Goal: Transaction & Acquisition: Purchase product/service

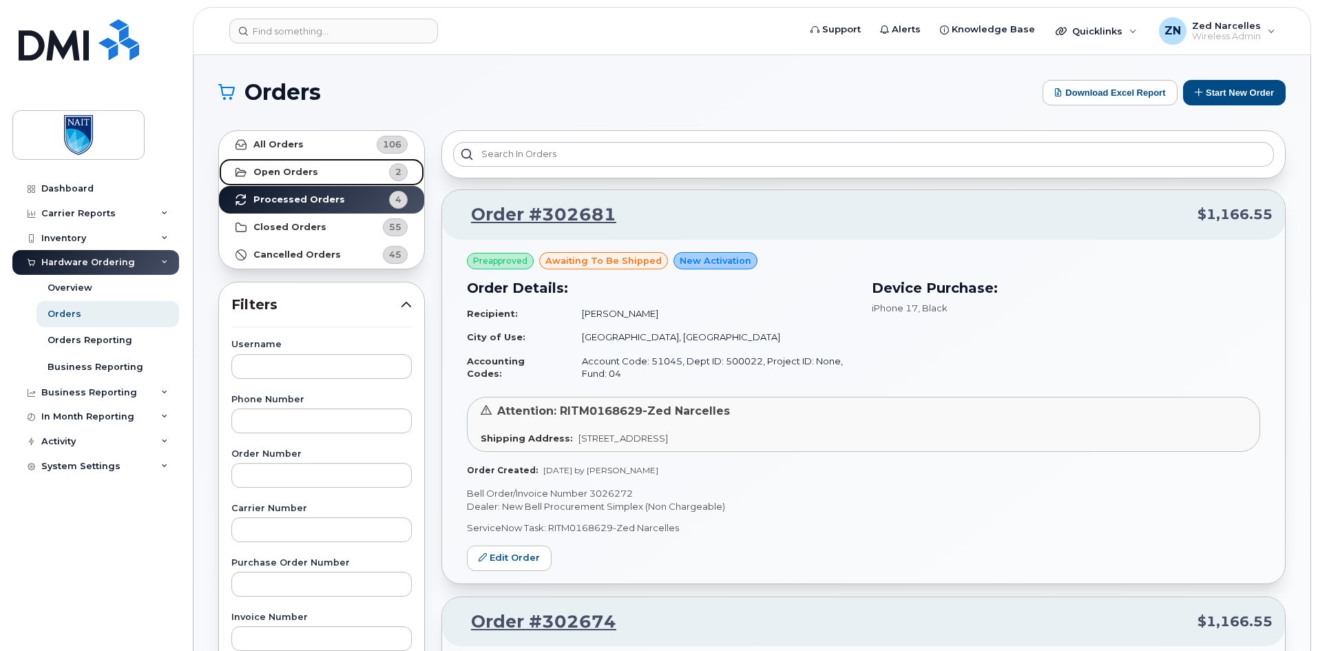
click at [275, 174] on strong "Open Orders" at bounding box center [285, 172] width 65 height 11
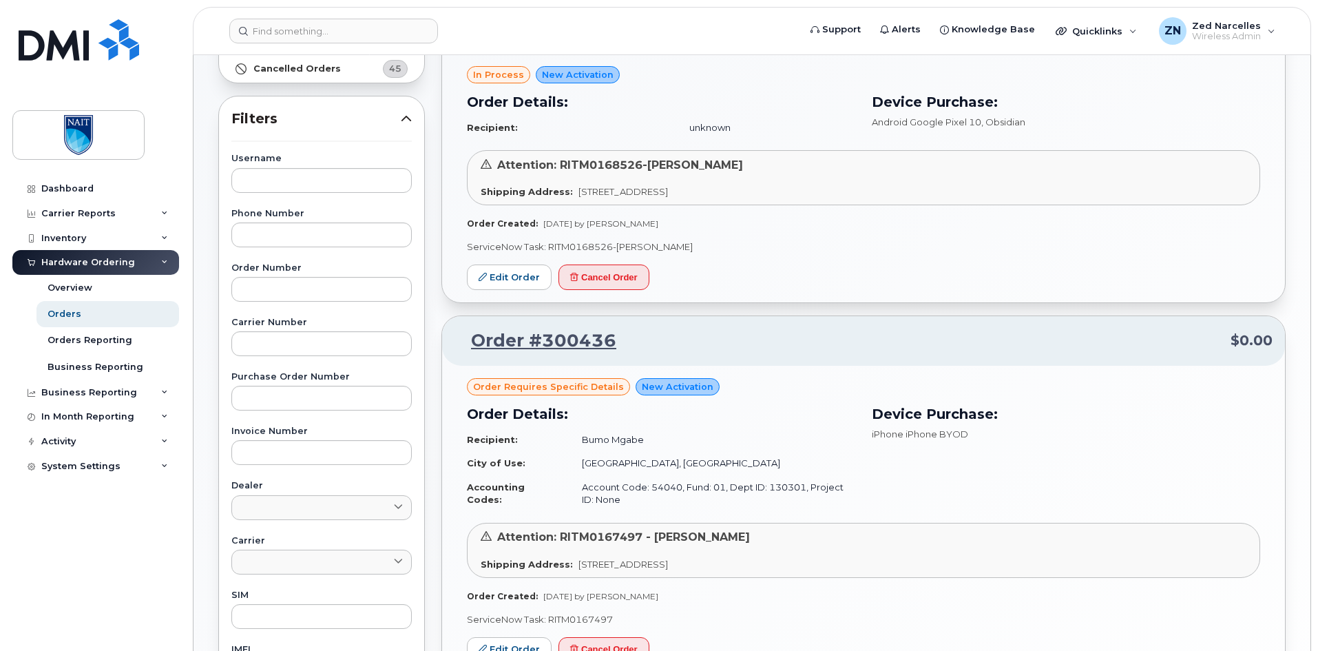
scroll to position [207, 0]
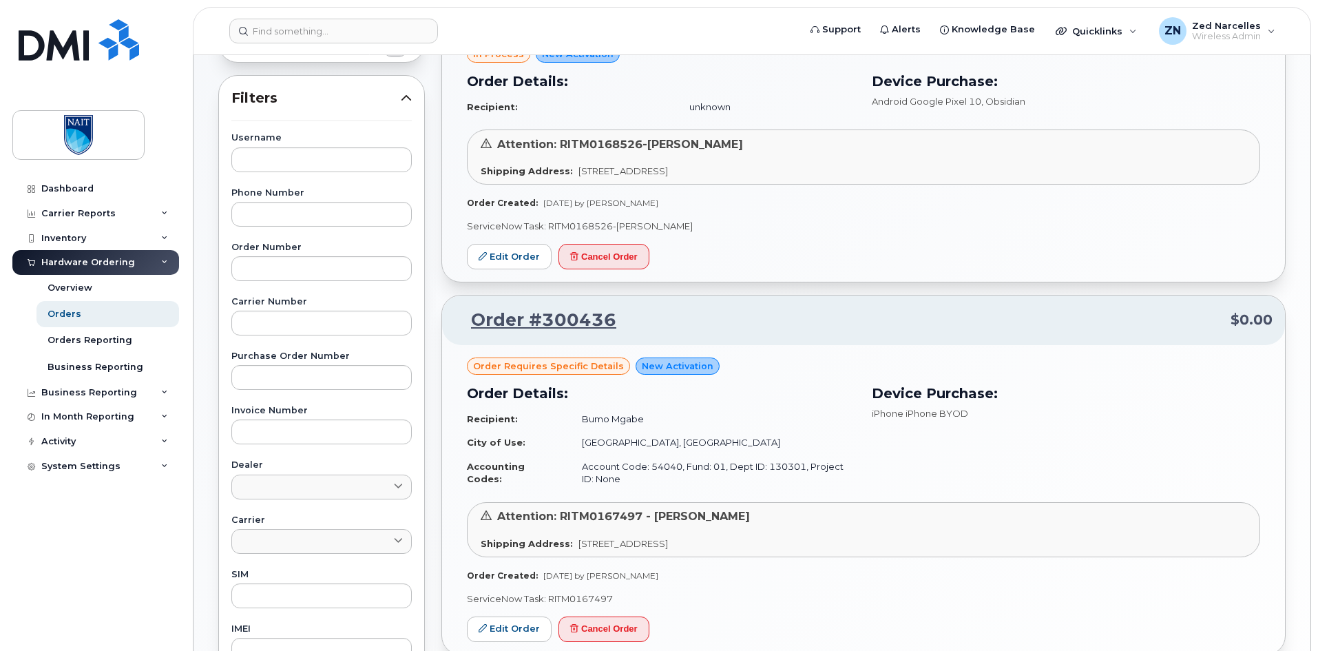
click at [568, 597] on p "ServiceNow Task: RITM0167497" at bounding box center [863, 598] width 793 height 13
copy p "RITM0167497"
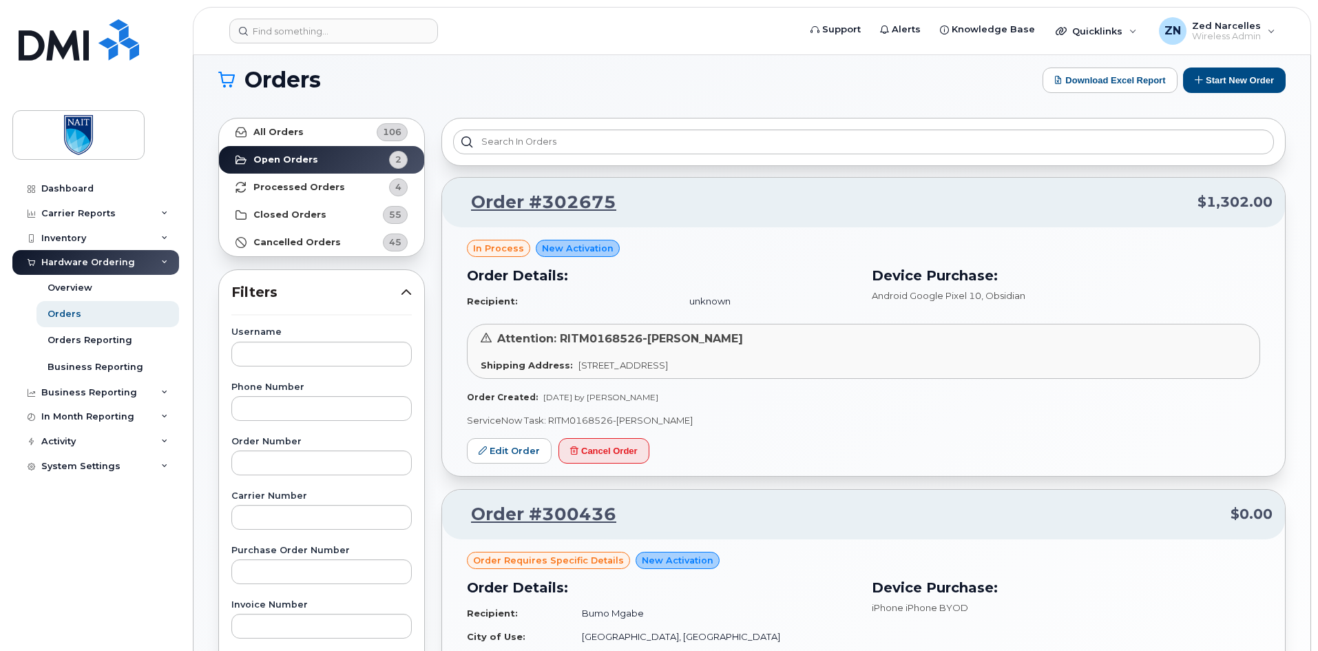
scroll to position [0, 0]
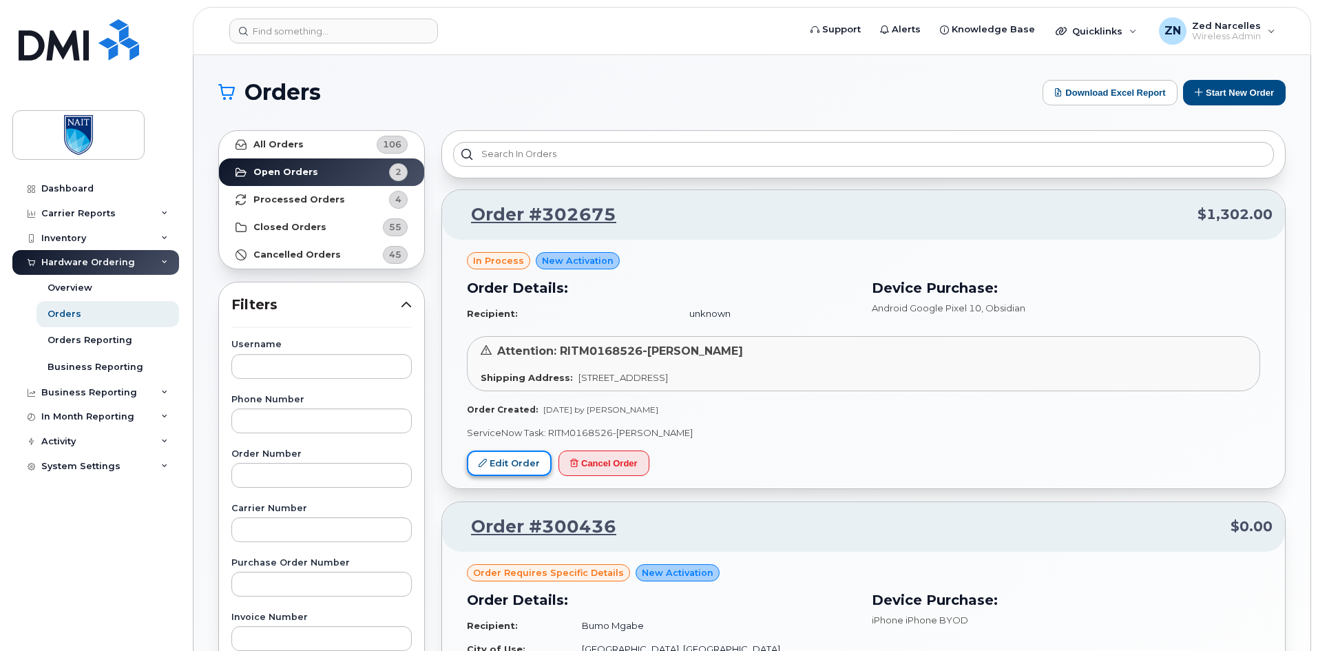
click at [493, 465] on link "Edit Order" at bounding box center [509, 462] width 85 height 25
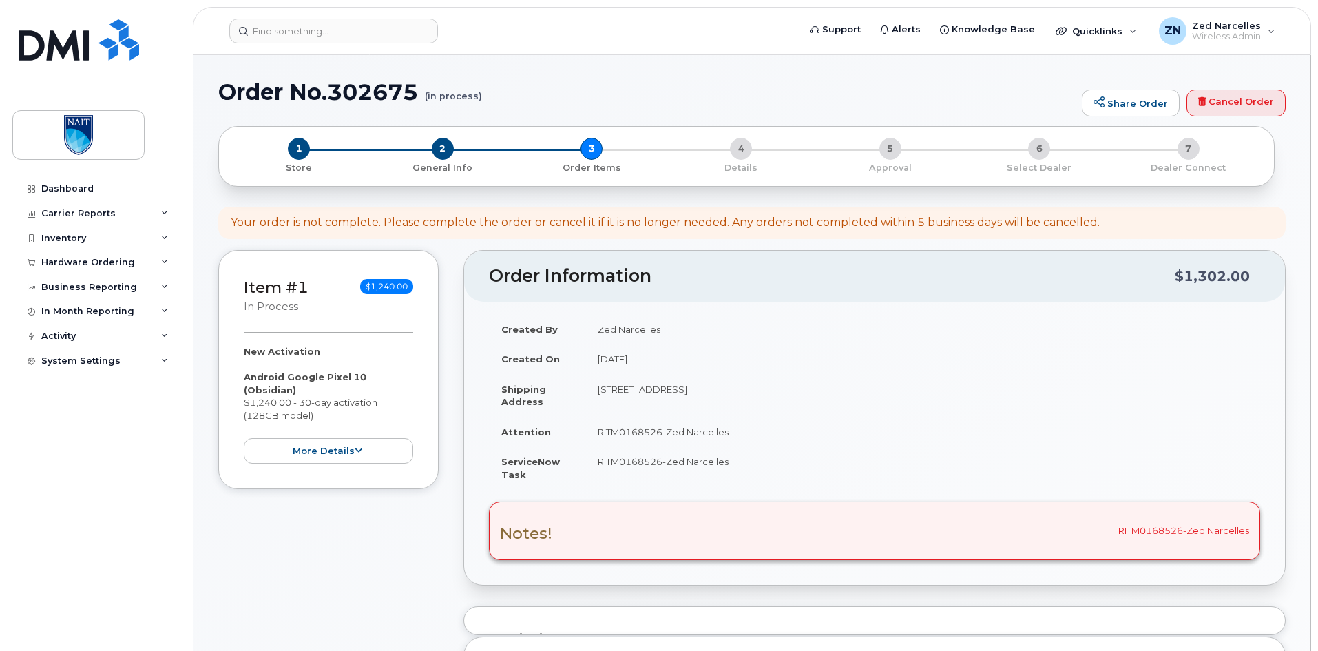
select select
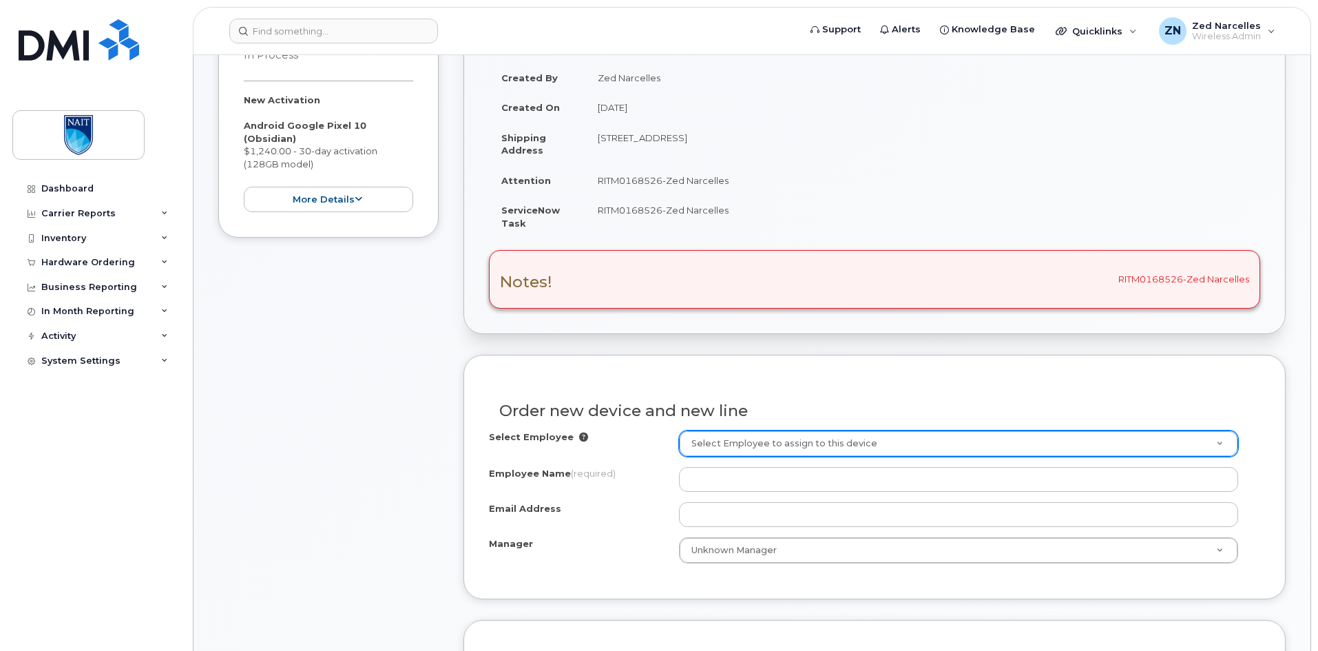
scroll to position [275, 0]
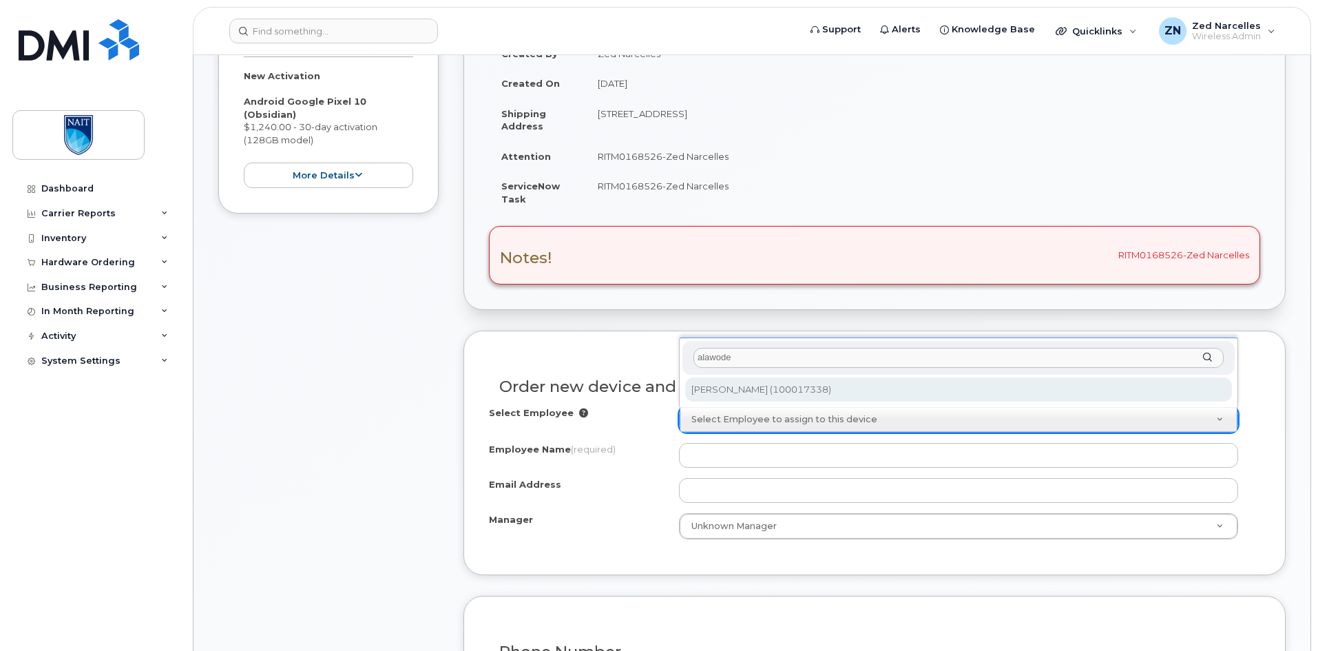
type input "alawode"
type input "2992477"
type input "[PERSON_NAME]"
type input "[EMAIL_ADDRESS][DOMAIN_NAME]"
select select "2368527"
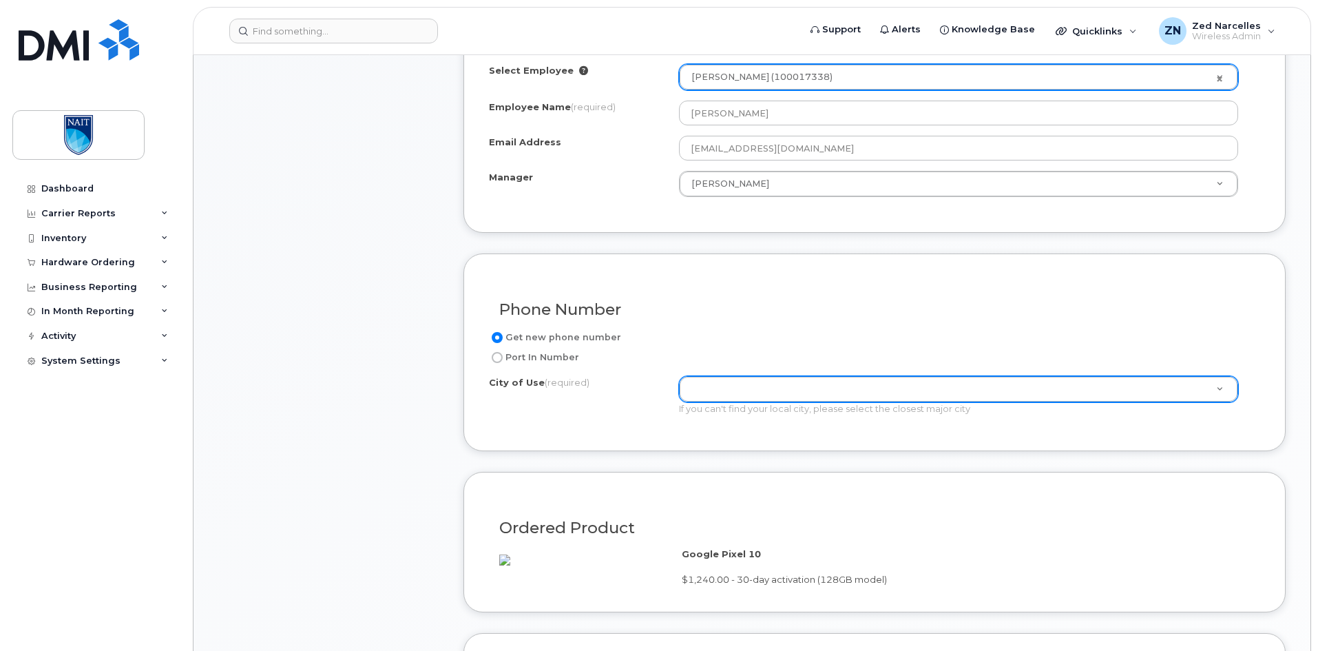
scroll to position [620, 0]
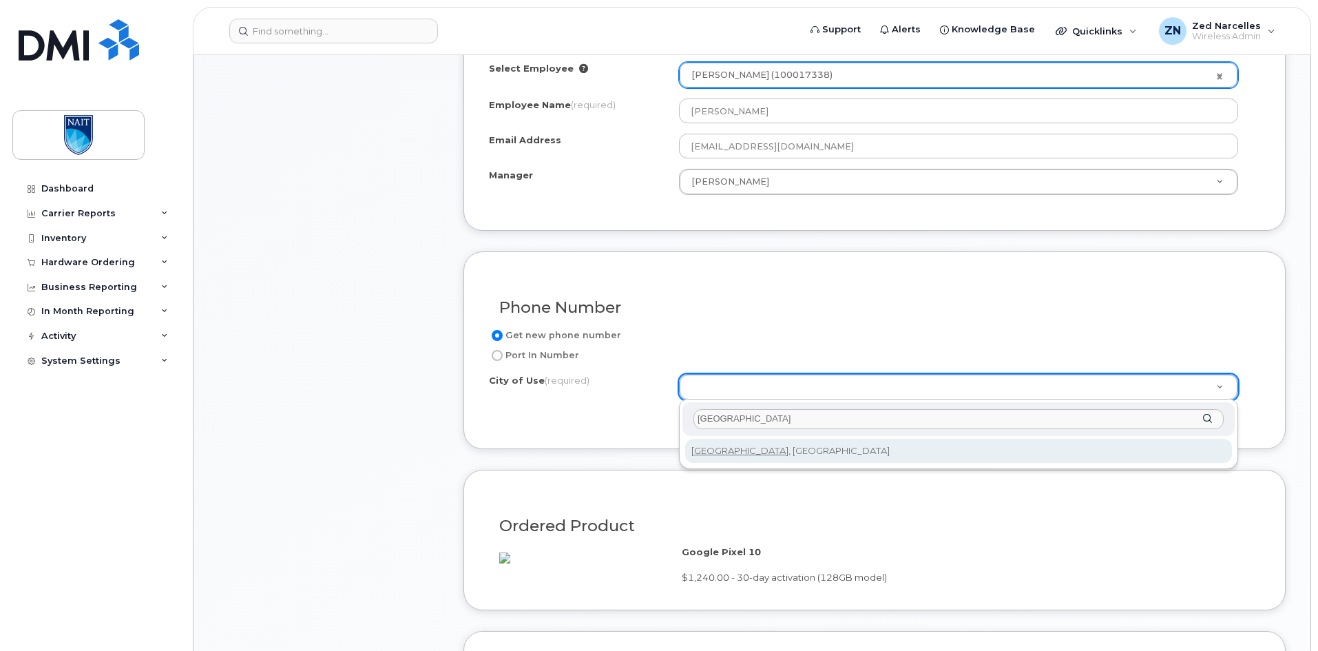
type input "edmonton"
type input "182"
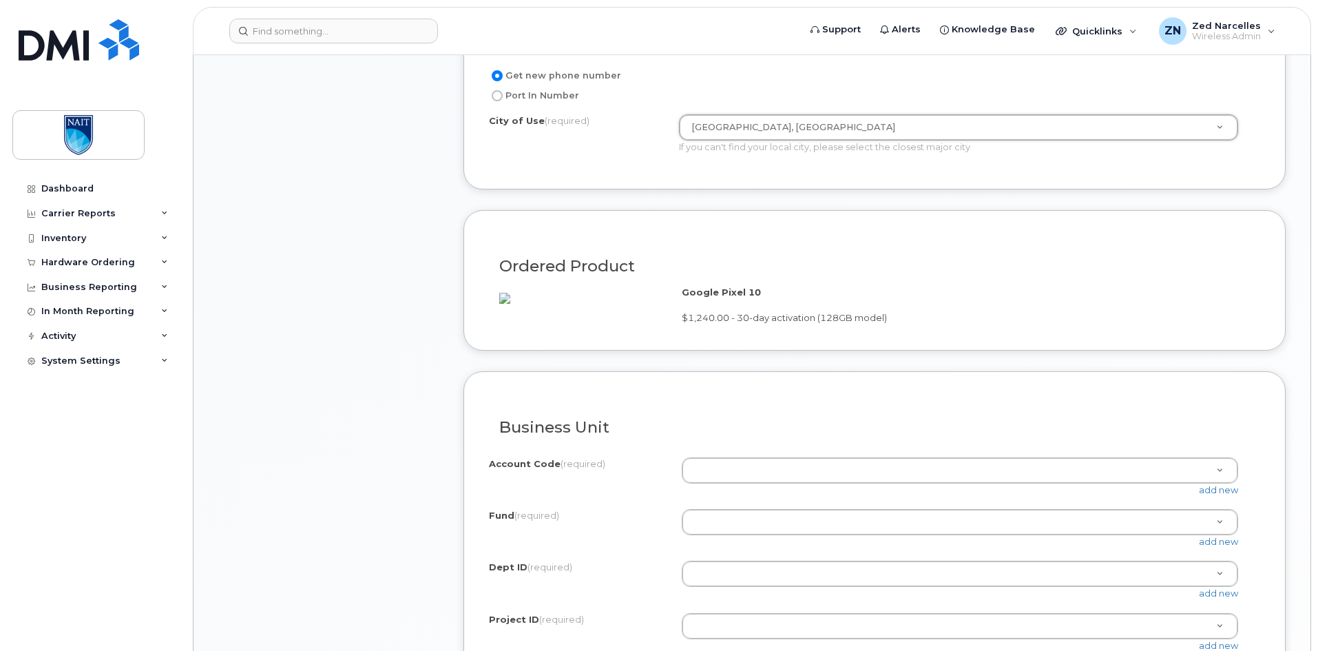
scroll to position [964, 0]
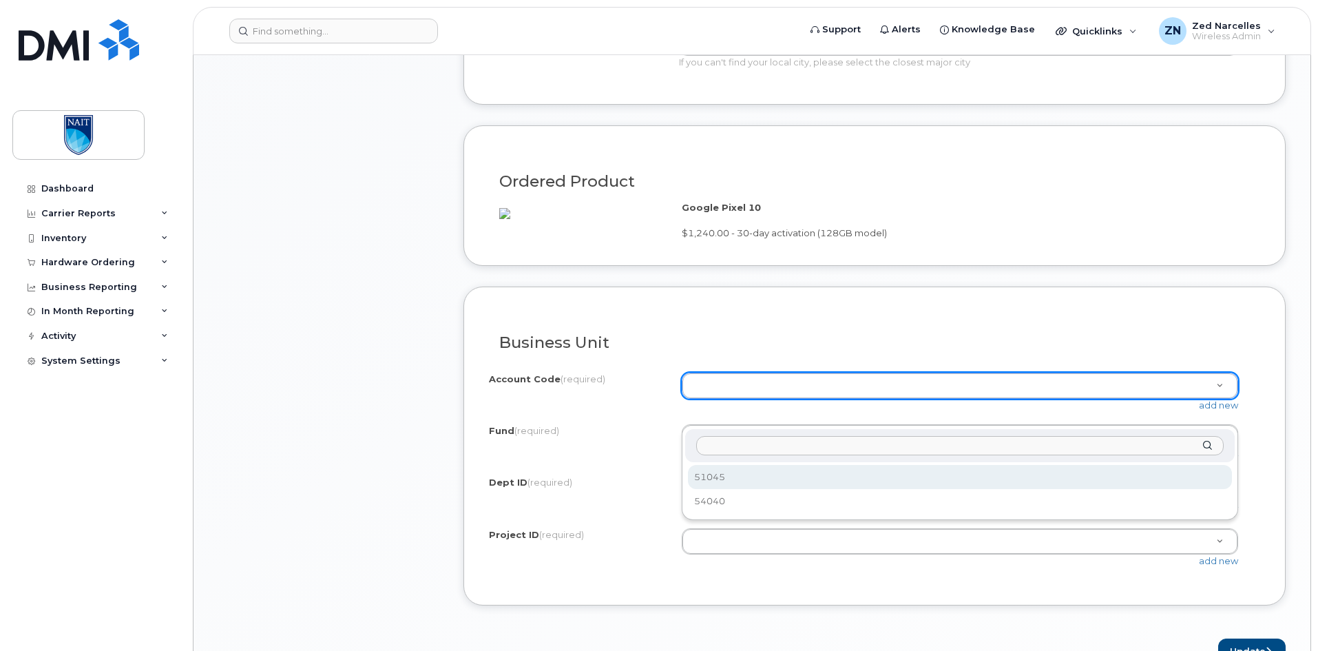
select select "51045"
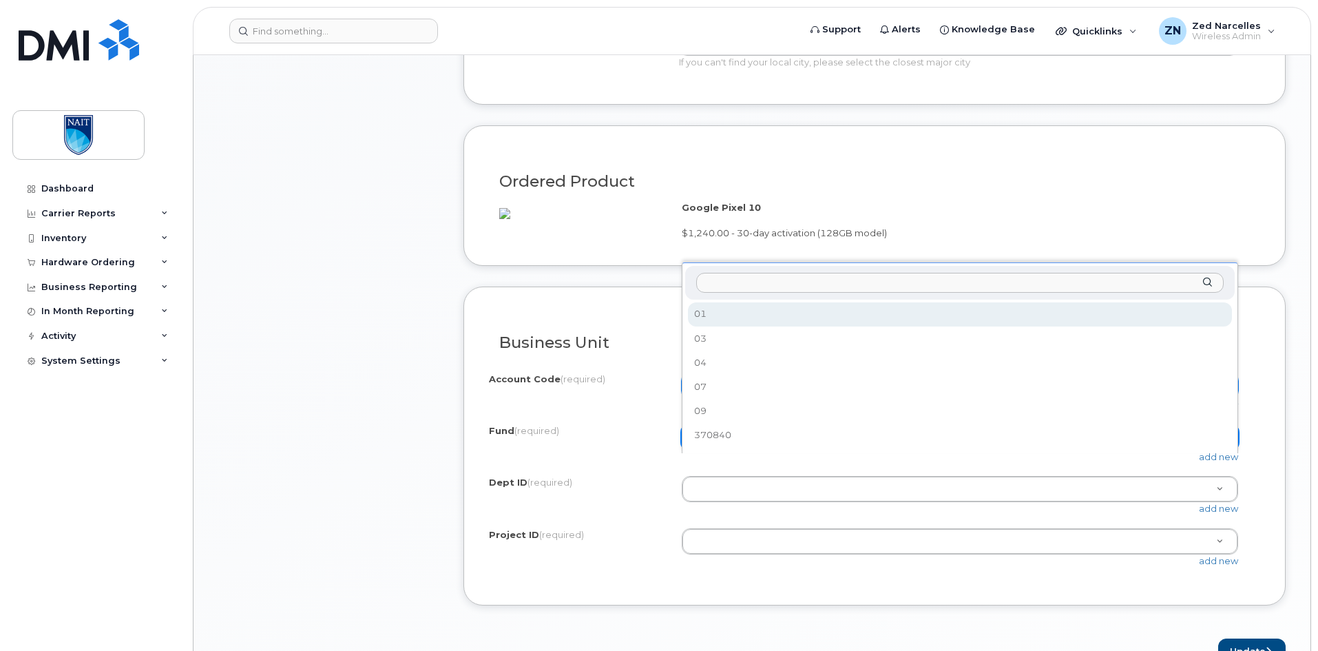
select select "01"
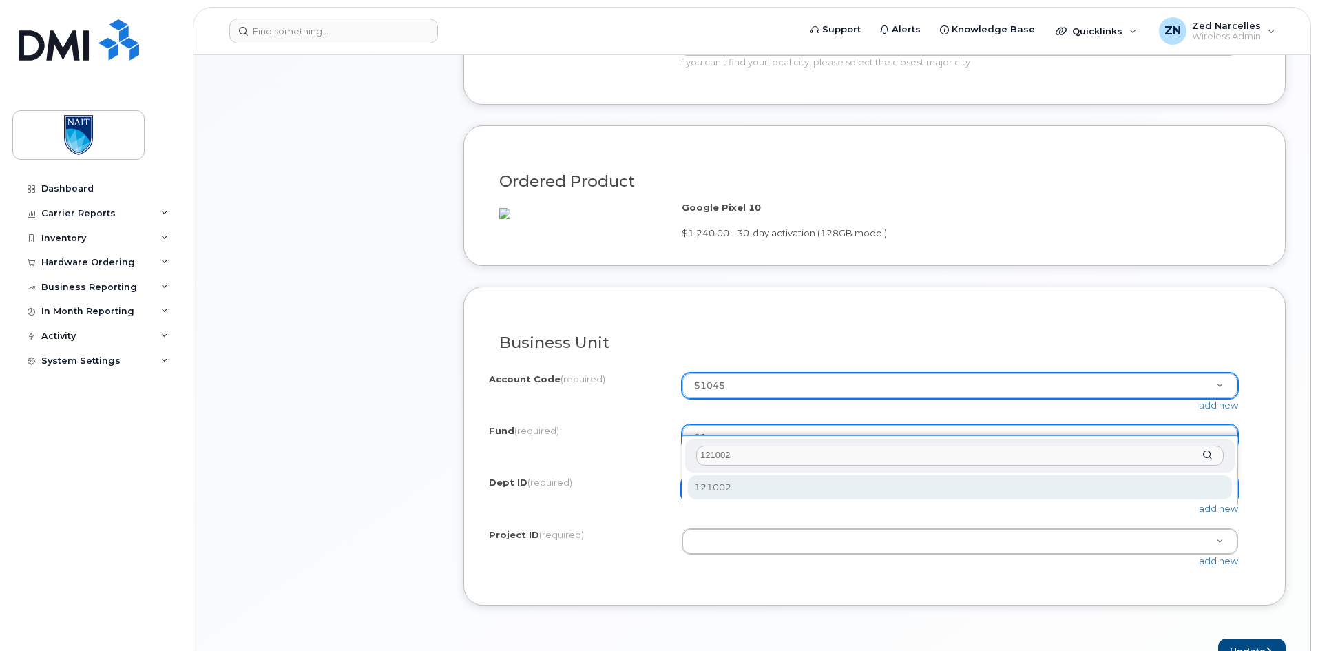
type input "121002"
select select "121002"
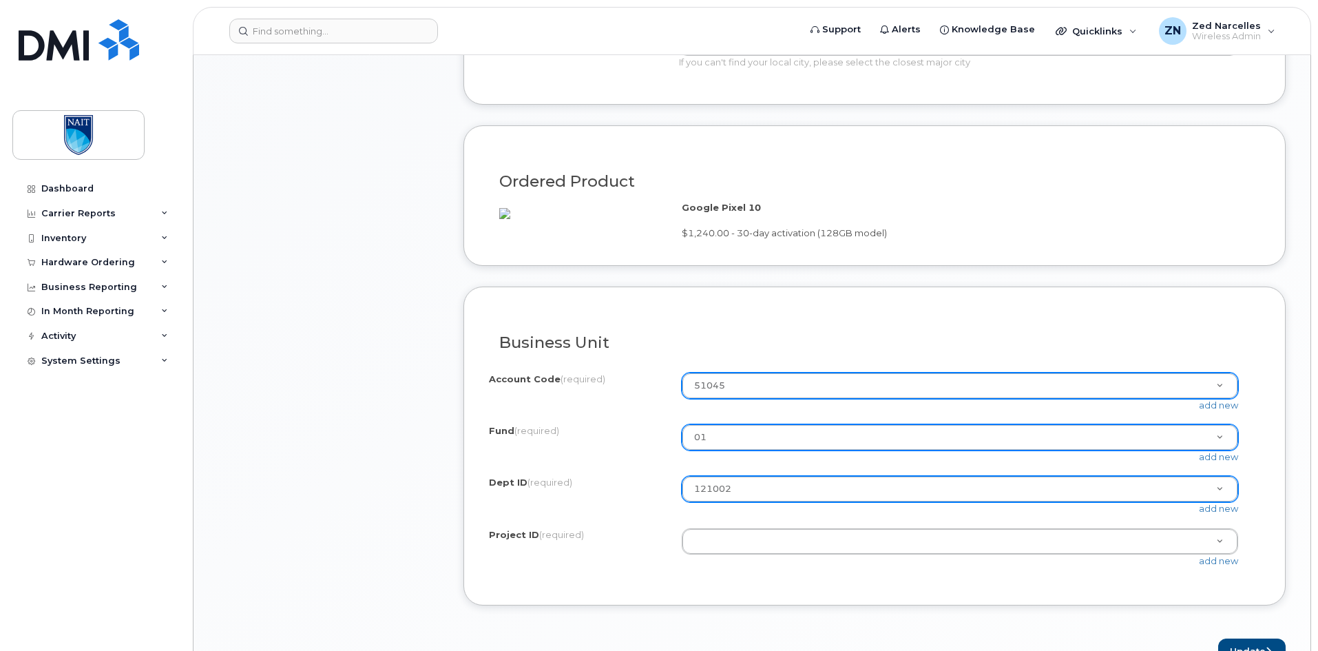
click at [1282, 469] on div "Business Unit I know the accounting codes Account Code (required) 51045 51045 5…" at bounding box center [874, 445] width 822 height 319
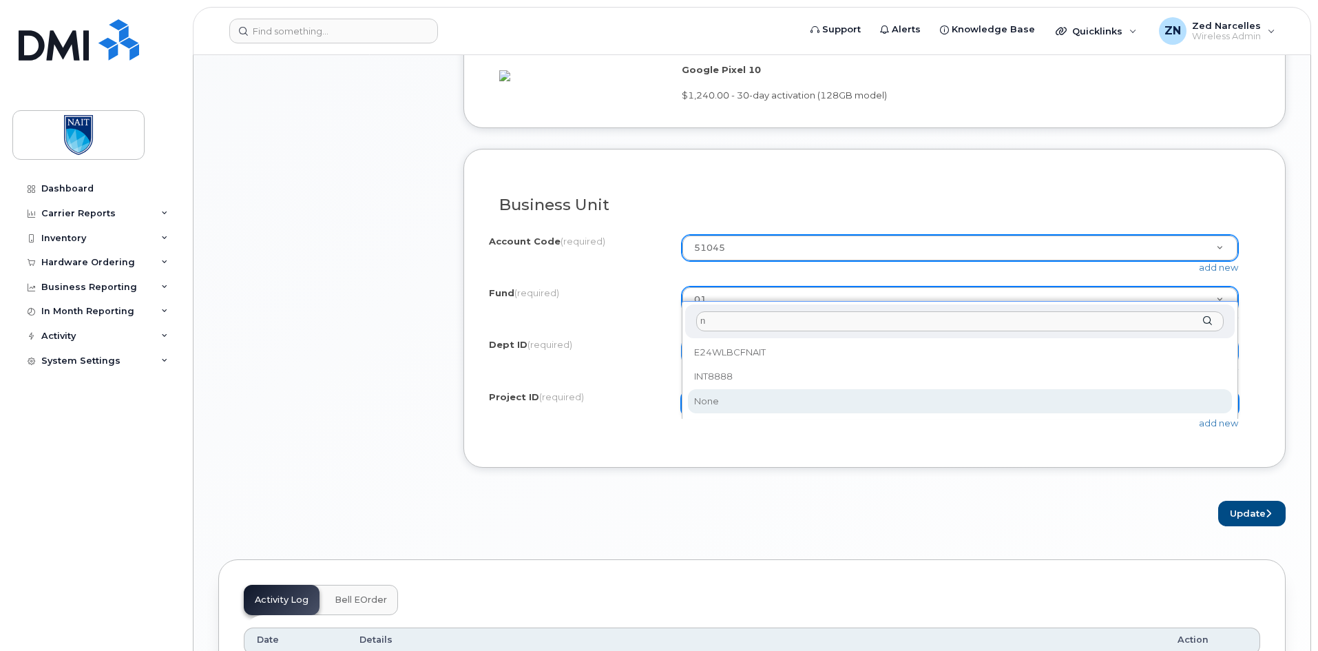
type input "n"
select select "None"
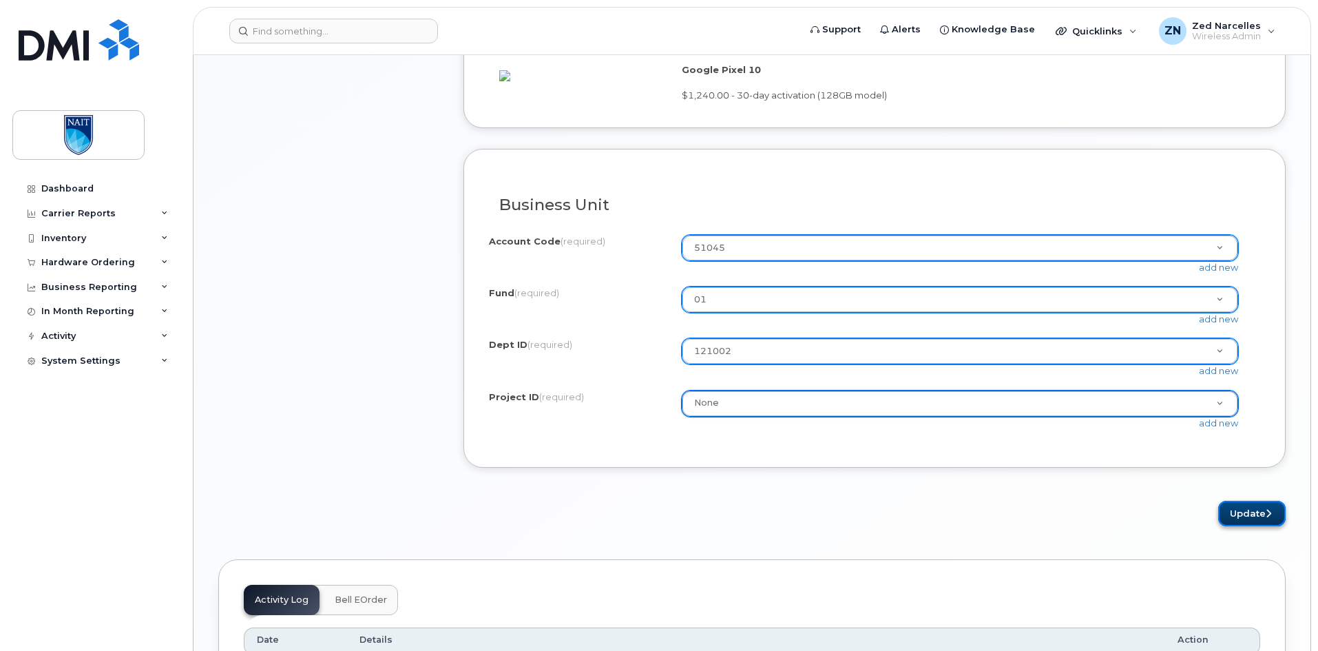
click at [1255, 526] on button "Update" at bounding box center [1251, 513] width 67 height 25
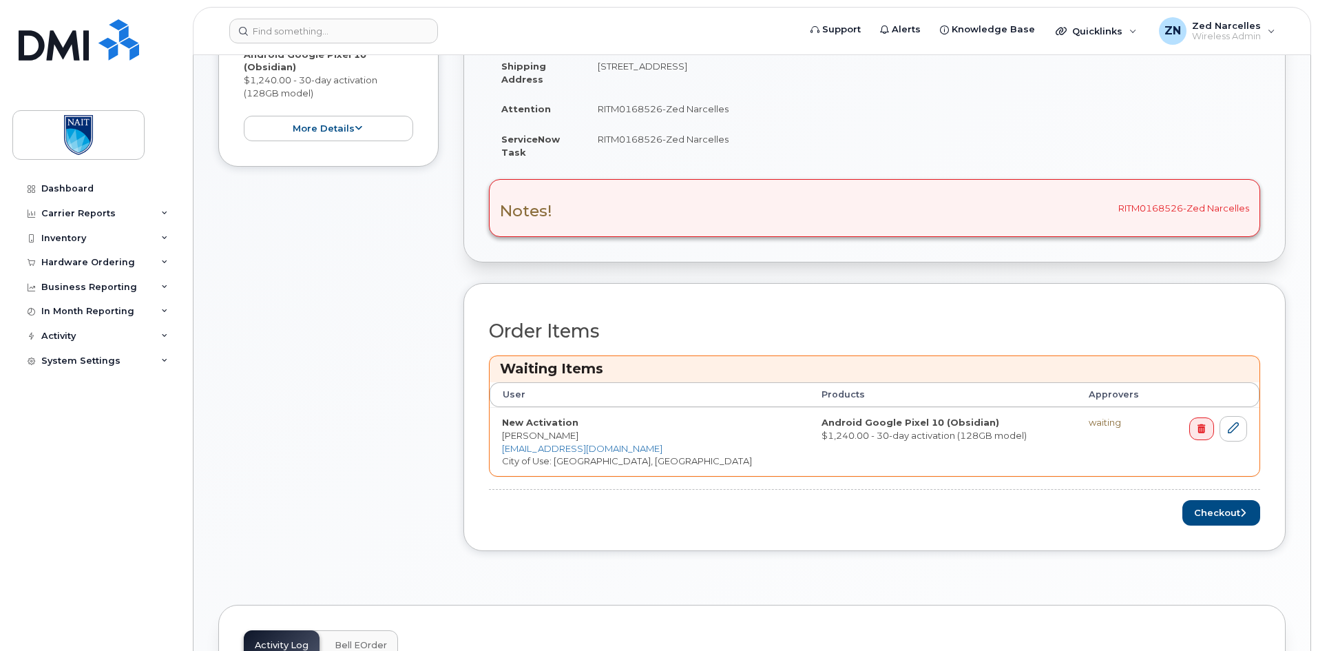
scroll to position [413, 0]
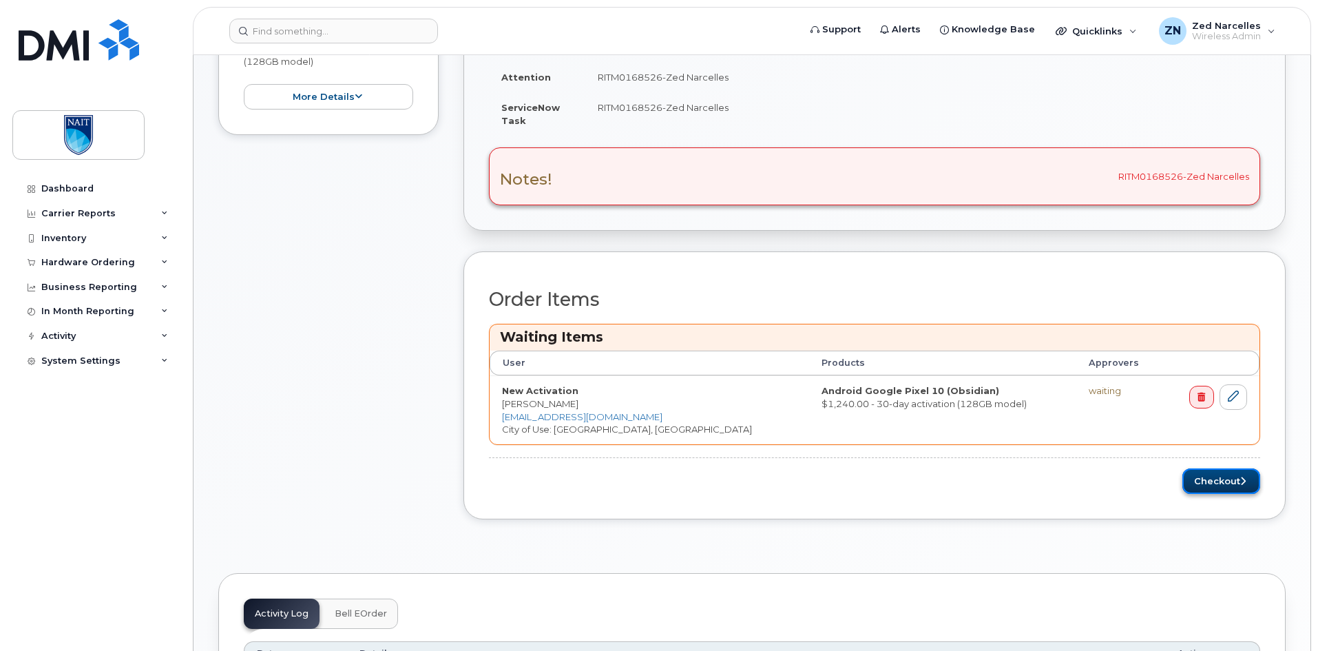
click at [1224, 484] on button "Checkout" at bounding box center [1221, 480] width 78 height 25
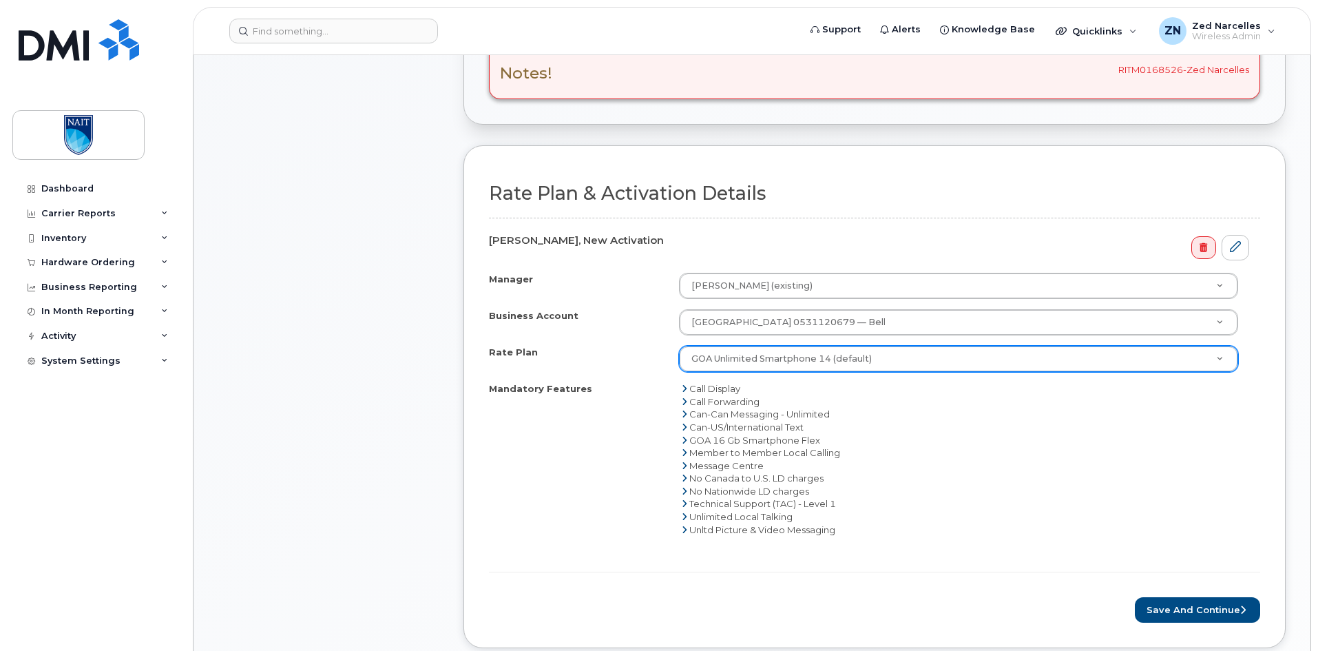
scroll to position [482, 0]
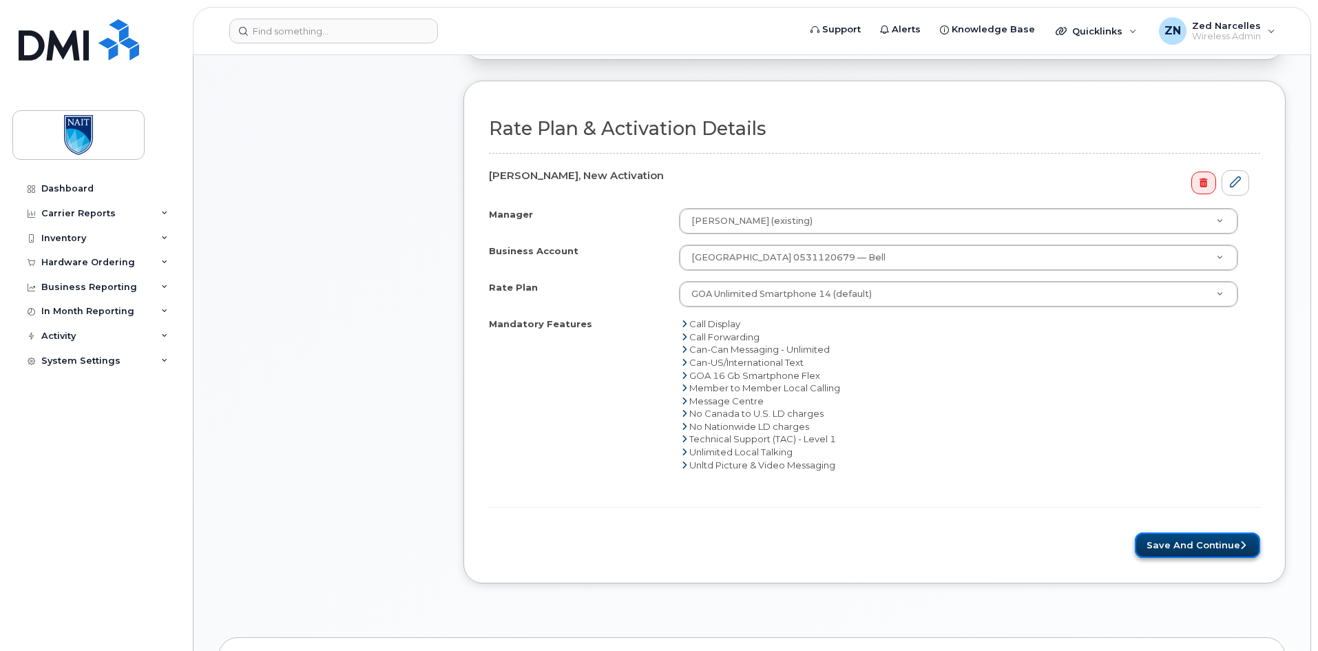
click at [1187, 543] on button "Save and Continue" at bounding box center [1197, 544] width 125 height 25
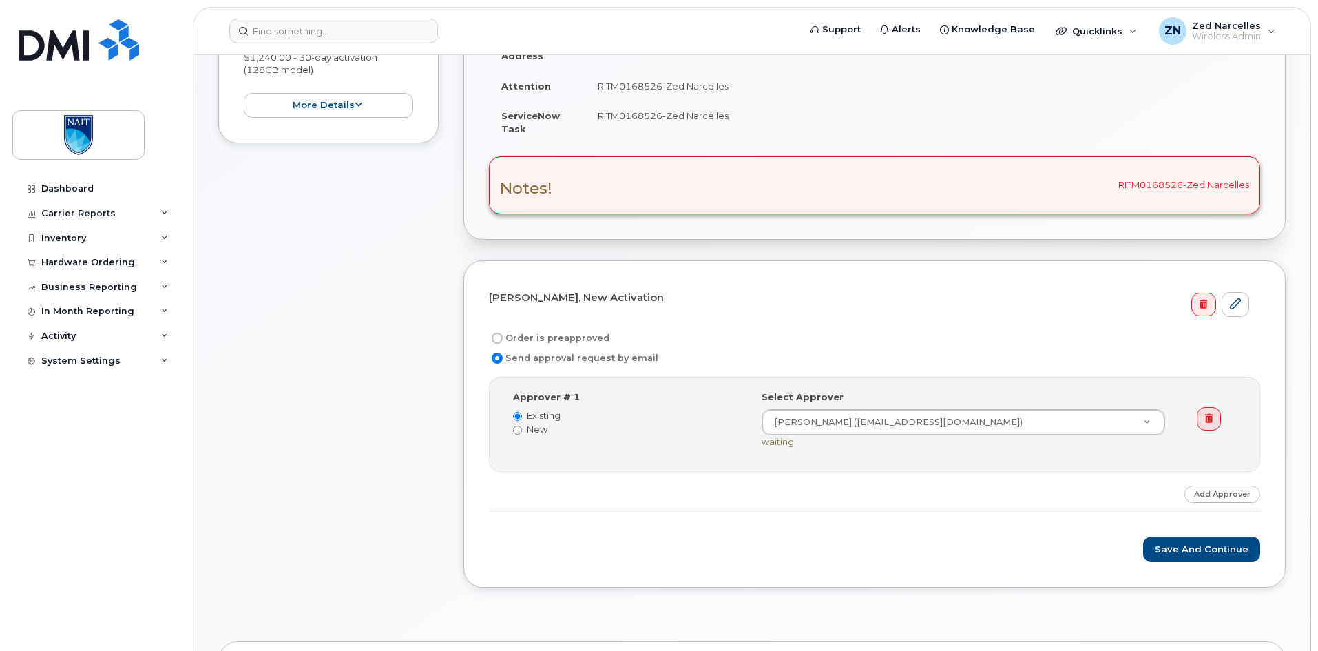
scroll to position [344, 0]
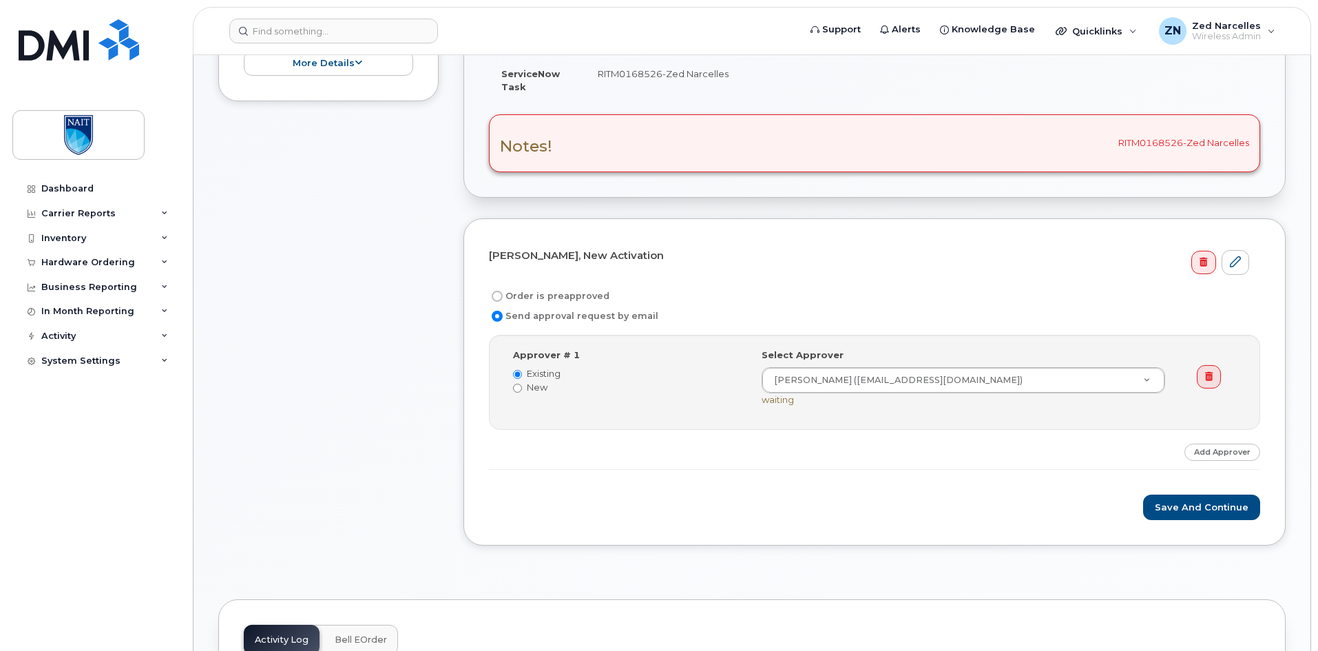
click at [529, 298] on label "Order is preapproved" at bounding box center [549, 296] width 121 height 17
click at [503, 298] on input "Order is preapproved" at bounding box center [497, 296] width 11 height 11
radio input "true"
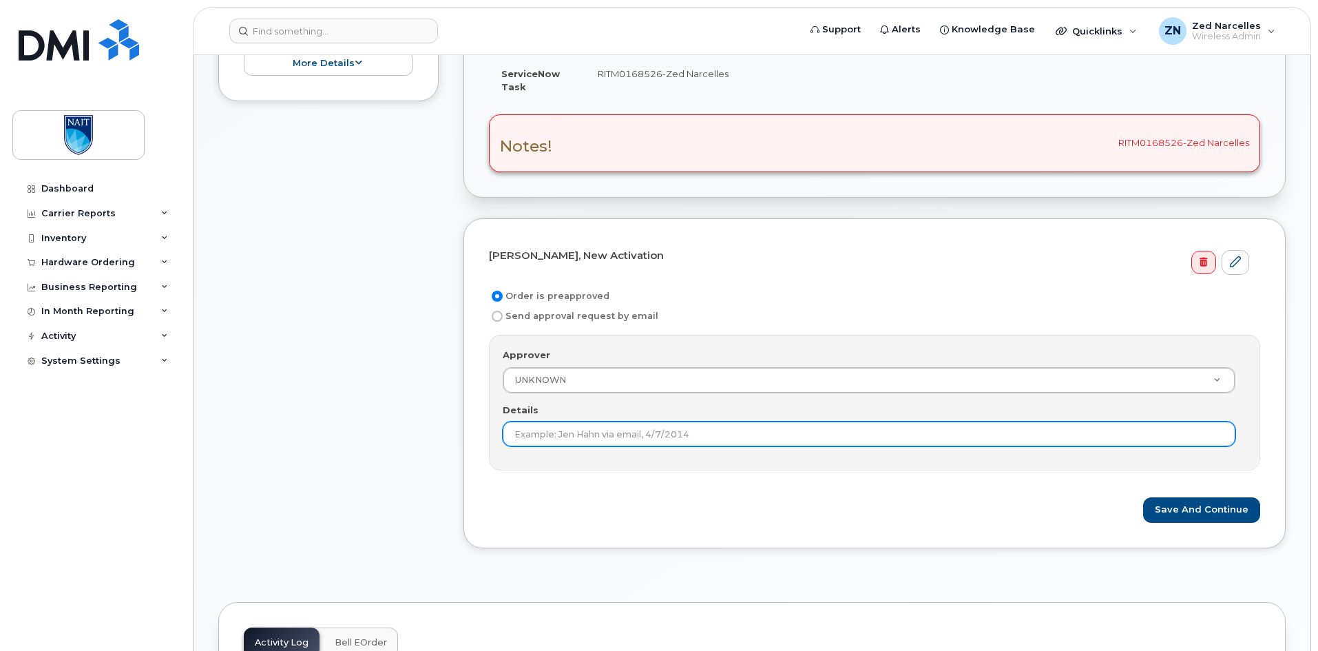
click at [649, 436] on input "Details" at bounding box center [869, 433] width 733 height 25
click at [631, 437] on input "pre approved from RITM0158569" at bounding box center [869, 433] width 733 height 25
paste input "68526"
type input "pre approved from RITM0168526"
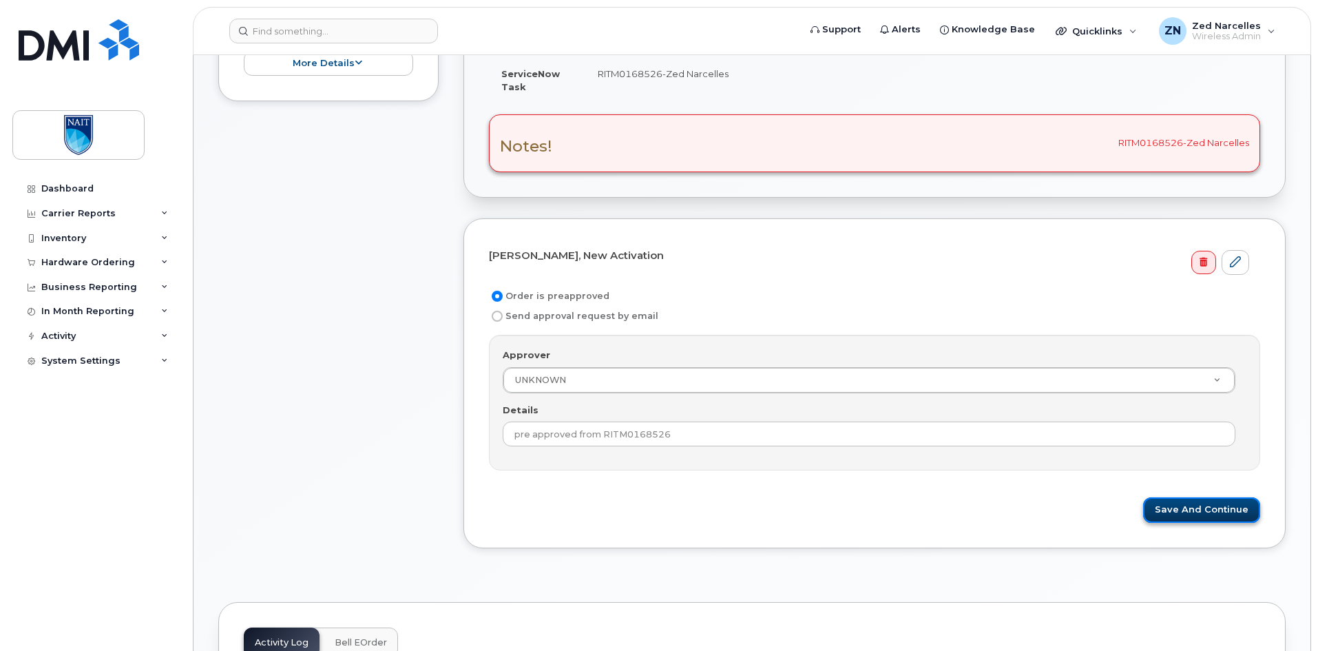
click at [1216, 508] on button "Save and Continue" at bounding box center [1201, 509] width 117 height 25
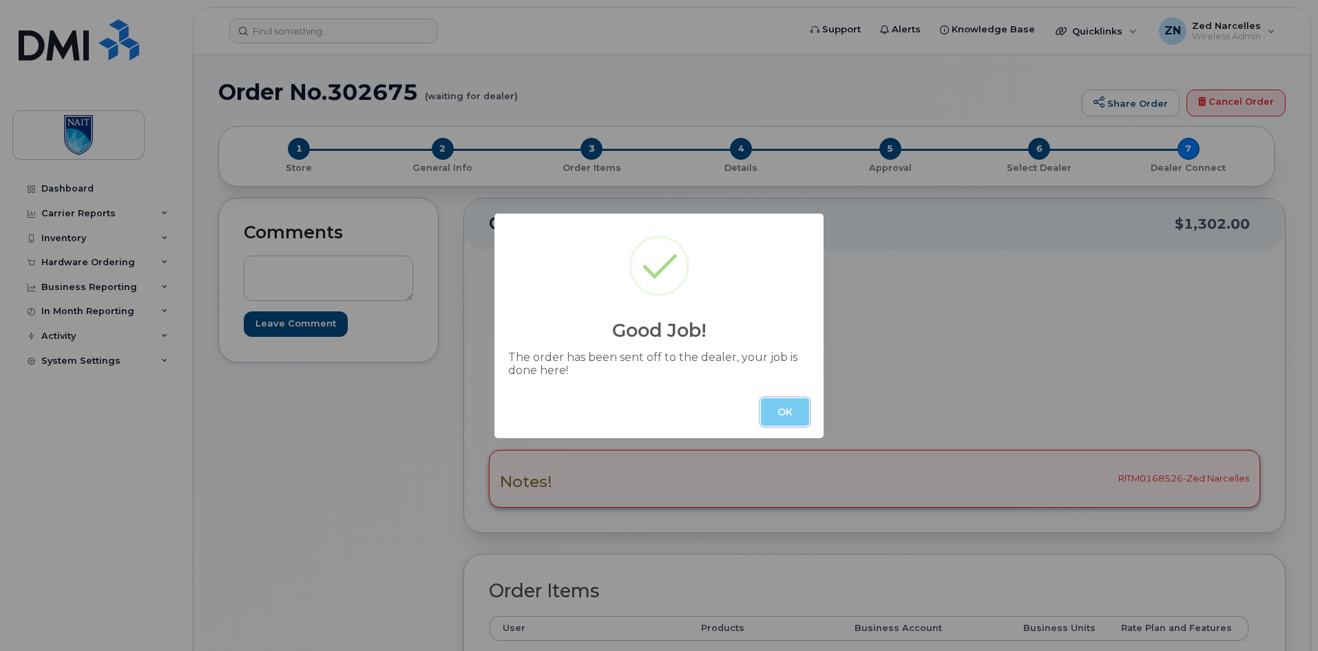
click at [789, 412] on button "OK" at bounding box center [785, 412] width 48 height 28
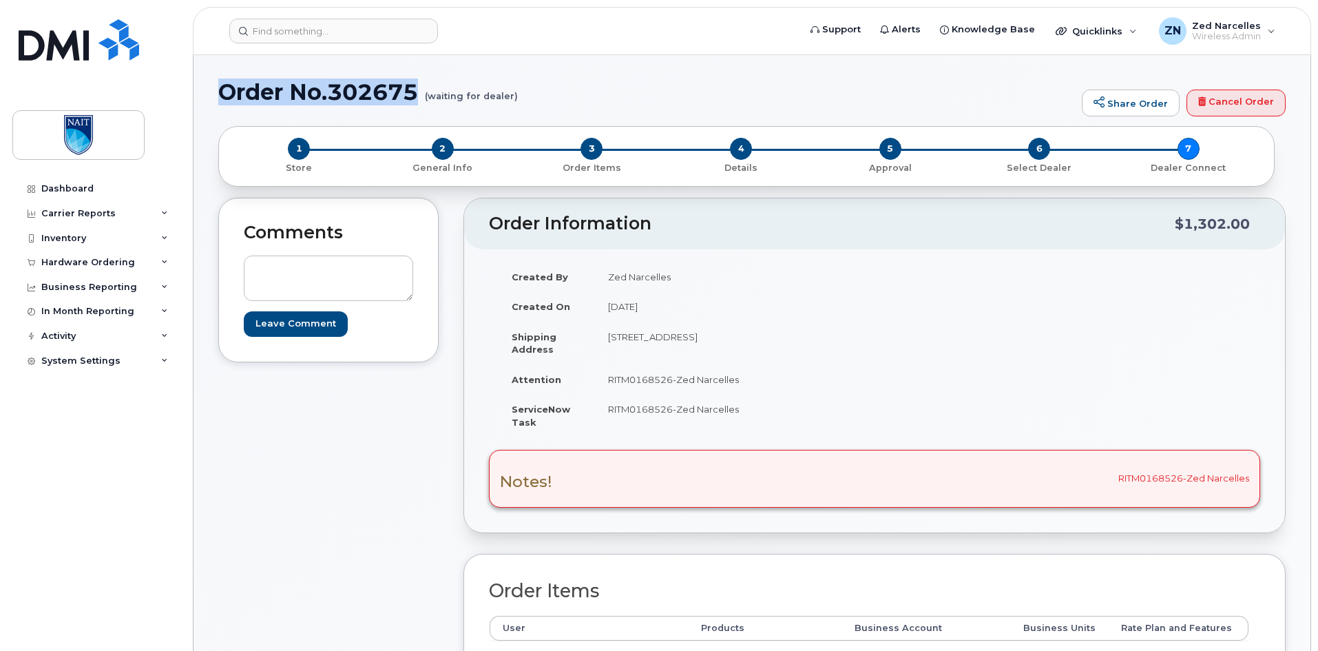
drag, startPoint x: 220, startPoint y: 97, endPoint x: 422, endPoint y: 92, distance: 201.8
click at [422, 92] on h1 "Order No.302675 (waiting for dealer)" at bounding box center [646, 92] width 857 height 24
copy h1 "Order No.302675"
click at [135, 262] on div "Hardware Ordering" at bounding box center [95, 262] width 167 height 25
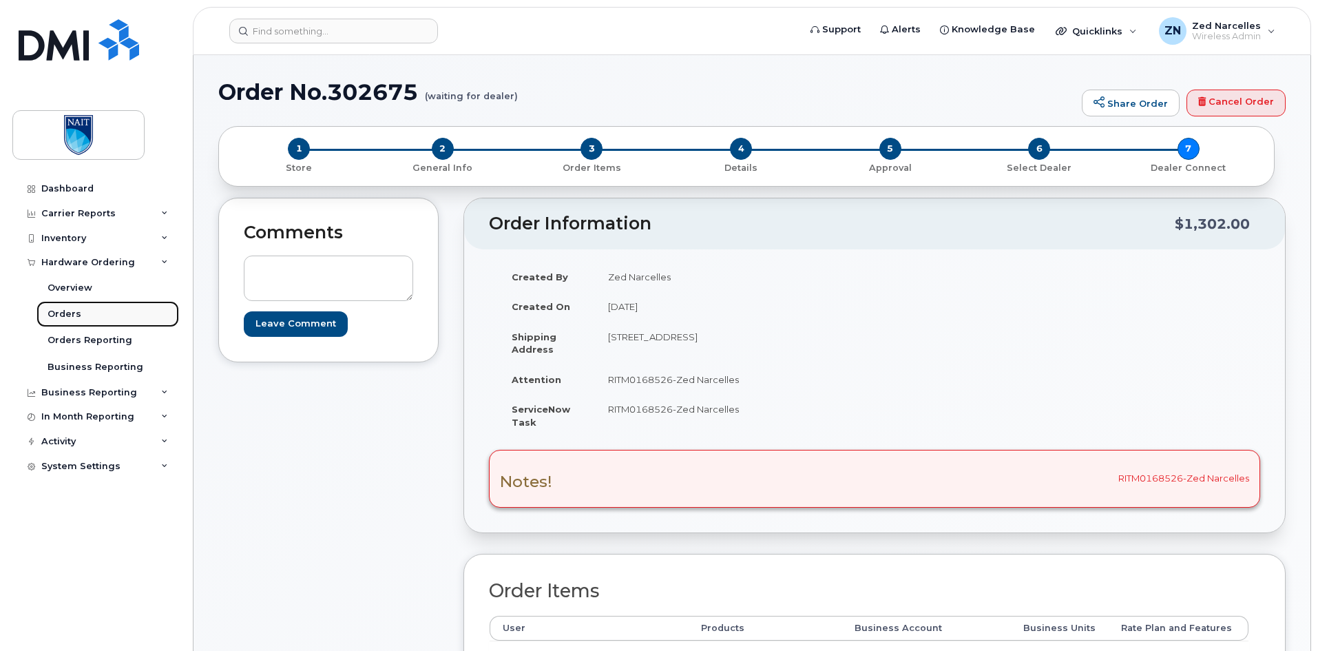
click at [88, 316] on link "Orders" at bounding box center [107, 314] width 143 height 26
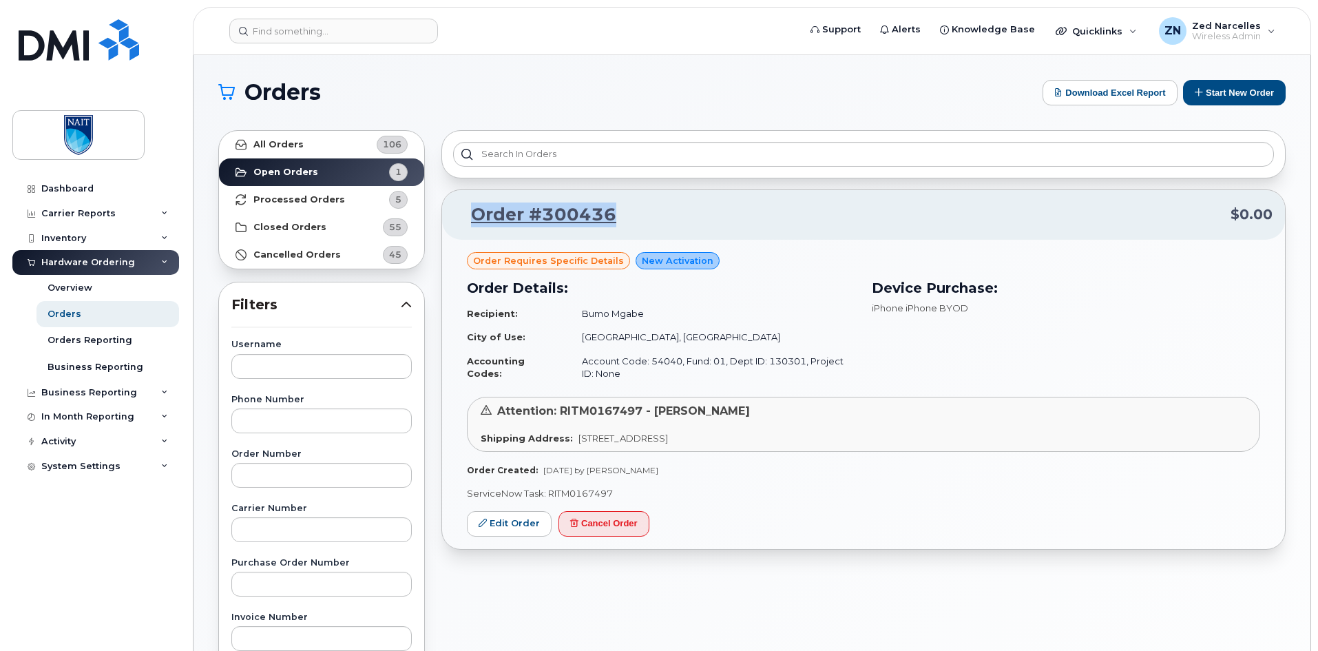
drag, startPoint x: 637, startPoint y: 218, endPoint x: 472, endPoint y: 222, distance: 165.3
click at [472, 222] on p "Order #300436 $0.00" at bounding box center [864, 214] width 818 height 25
copy link "Order #300436"
click at [63, 287] on div "Overview" at bounding box center [70, 288] width 45 height 12
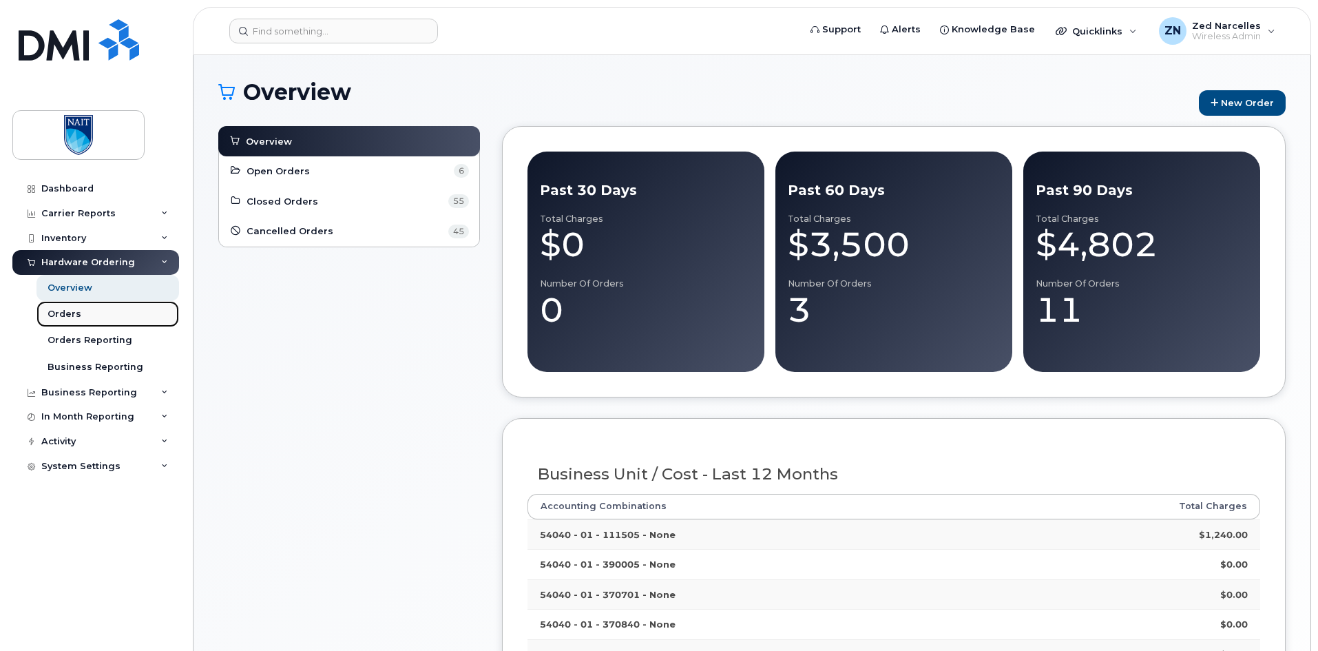
click at [87, 313] on link "Orders" at bounding box center [107, 314] width 143 height 26
